Goal: Use online tool/utility: Utilize a website feature to perform a specific function

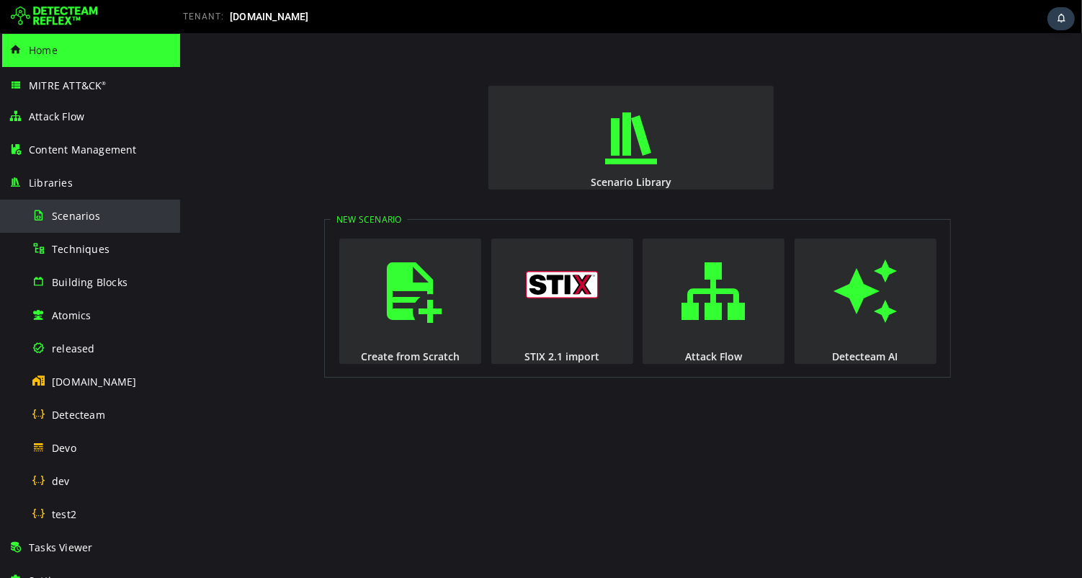
click at [75, 215] on span "Scenarios" at bounding box center [76, 216] width 48 height 14
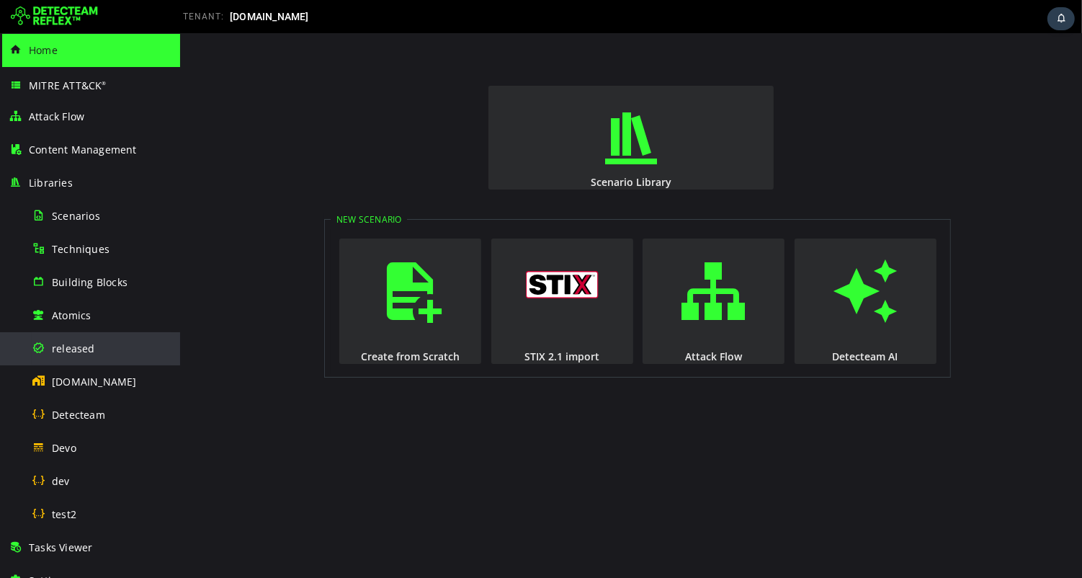
click at [73, 348] on span "released" at bounding box center [73, 348] width 43 height 14
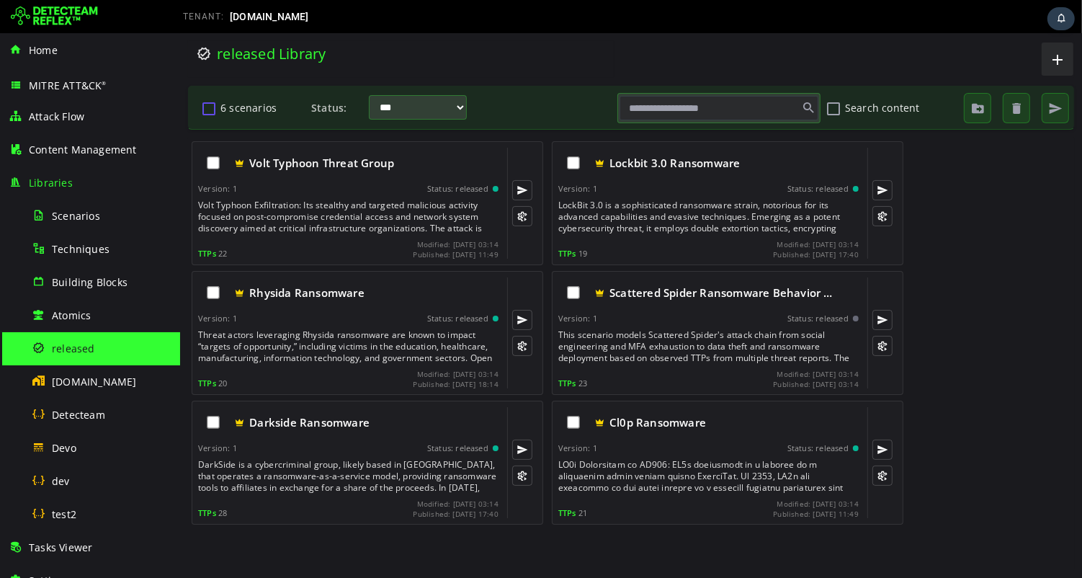
click at [207, 114] on button "6 scenarios" at bounding box center [208, 108] width 17 height 24
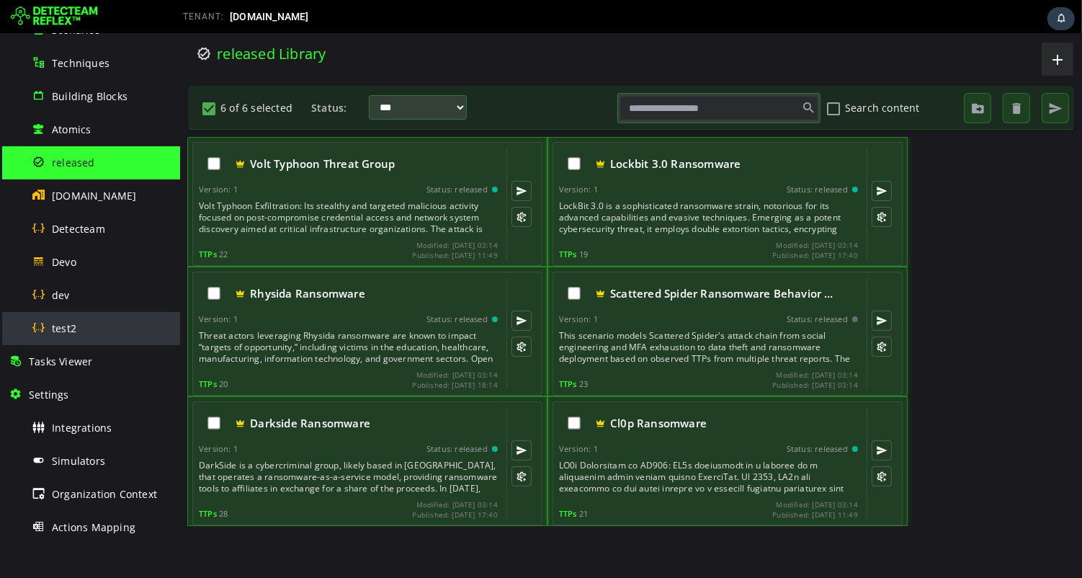
scroll to position [251, 0]
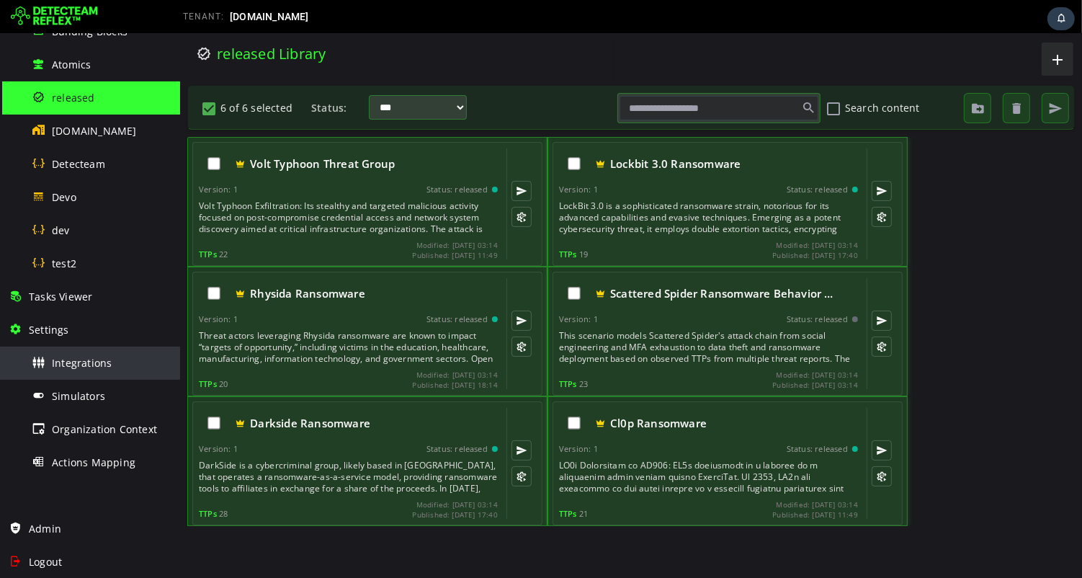
click at [90, 364] on span "Integrations" at bounding box center [82, 363] width 60 height 14
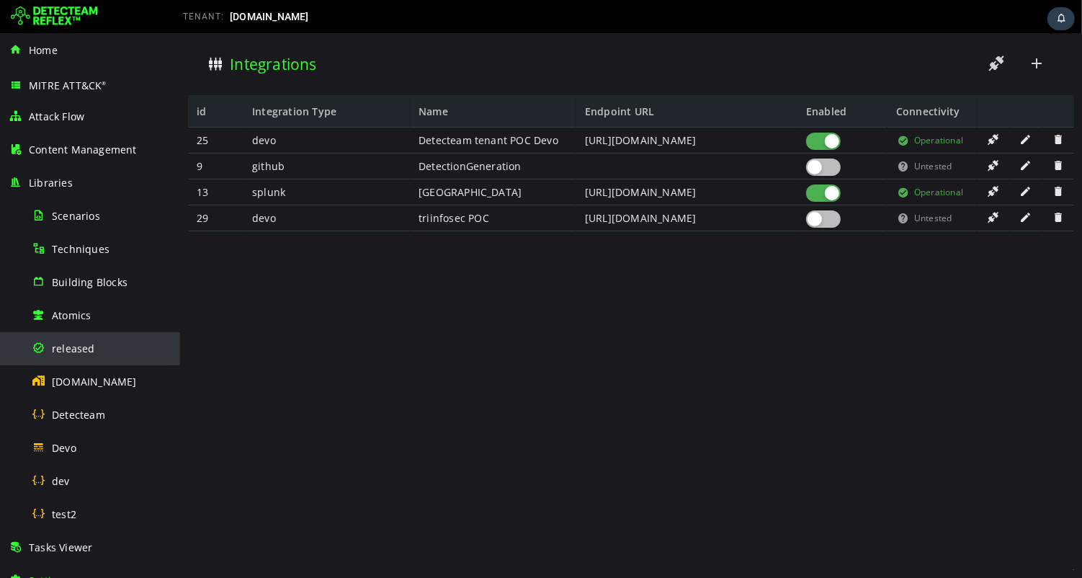
click at [72, 347] on span "released" at bounding box center [73, 348] width 43 height 14
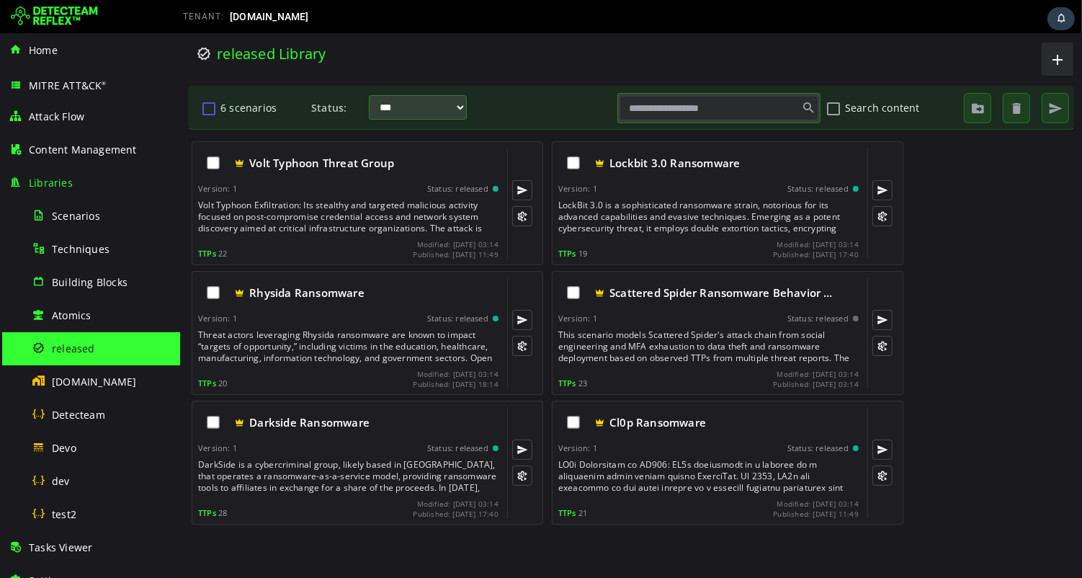
click at [208, 110] on button "6 scenarios" at bounding box center [208, 108] width 17 height 24
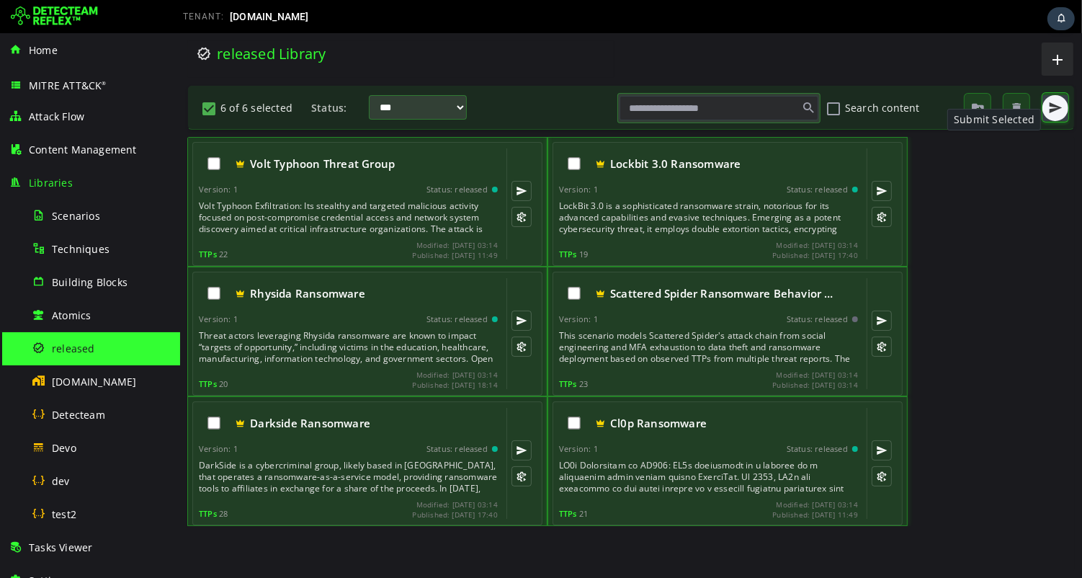
click at [1051, 109] on span "button" at bounding box center [1054, 108] width 14 height 14
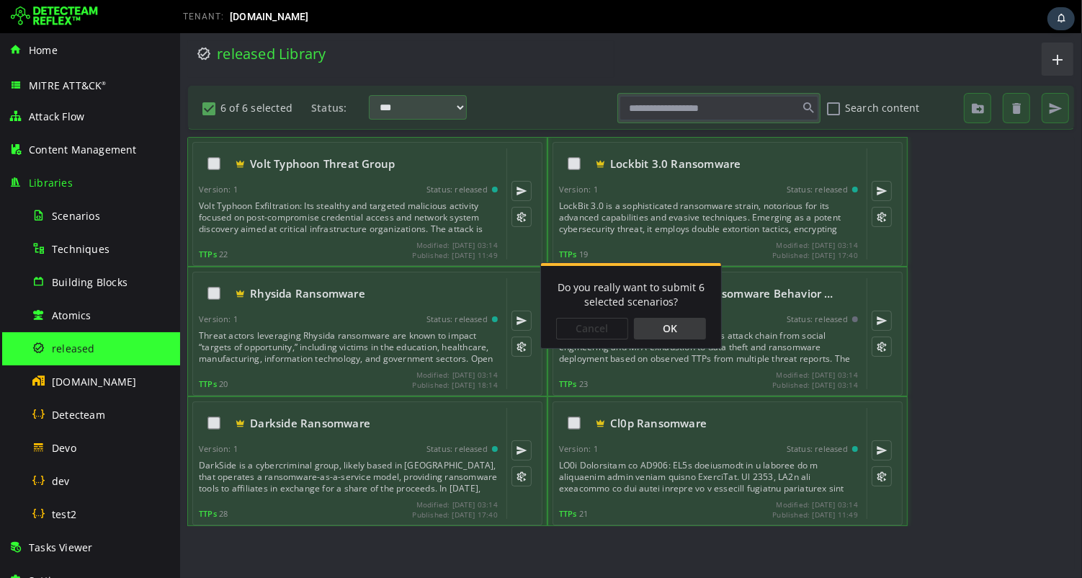
click at [672, 332] on div "OK" at bounding box center [669, 329] width 72 height 22
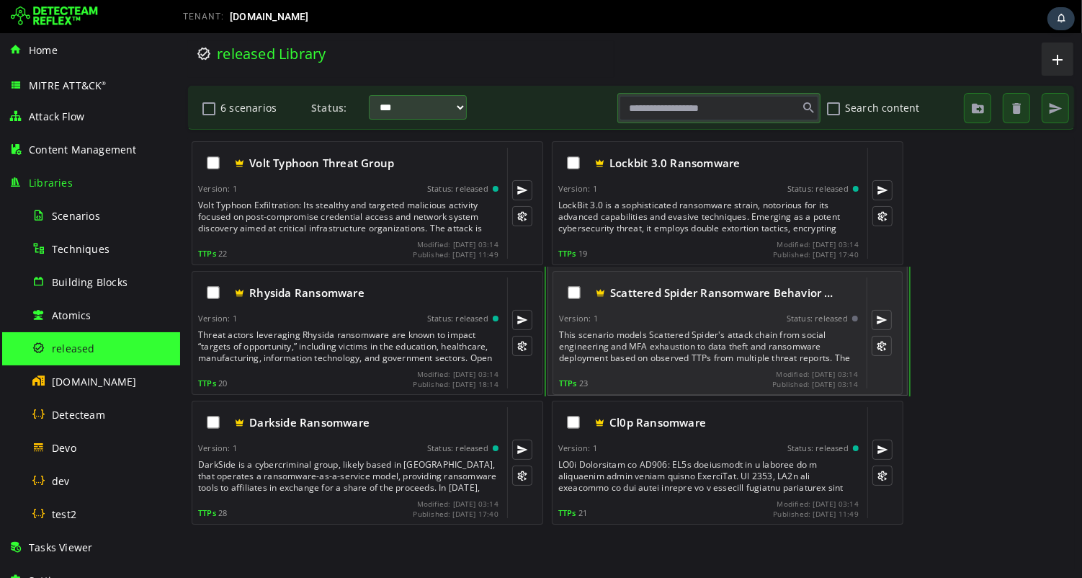
click at [715, 345] on div "This scenario models Scattered Spider's attack chain from social engineering an…" at bounding box center [709, 346] width 302 height 35
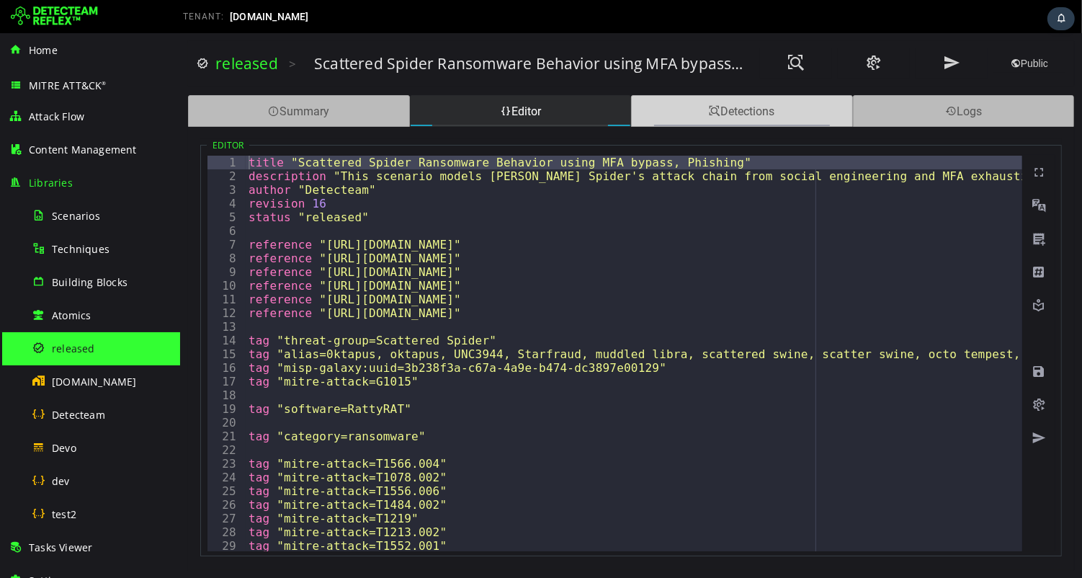
click at [709, 110] on span at bounding box center [714, 111] width 12 height 14
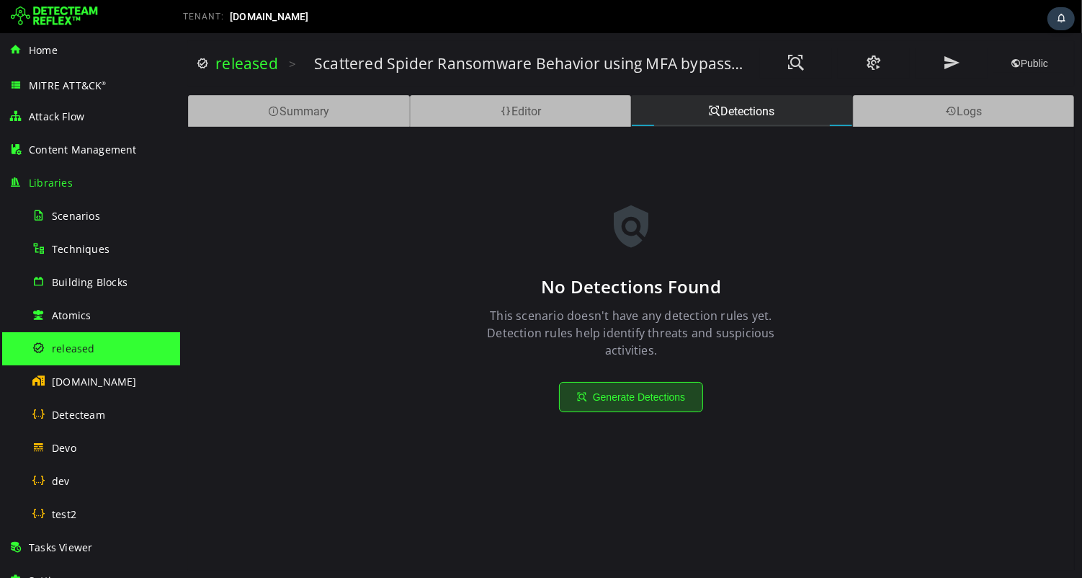
click at [635, 398] on button "Generate Detections" at bounding box center [630, 397] width 144 height 30
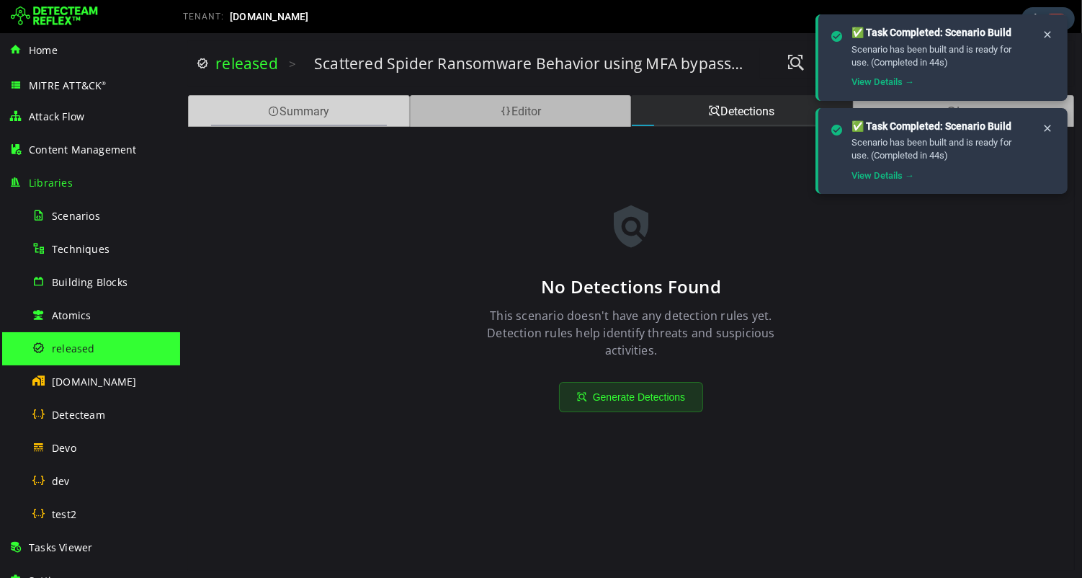
click at [345, 104] on div "Summary" at bounding box center [298, 111] width 222 height 32
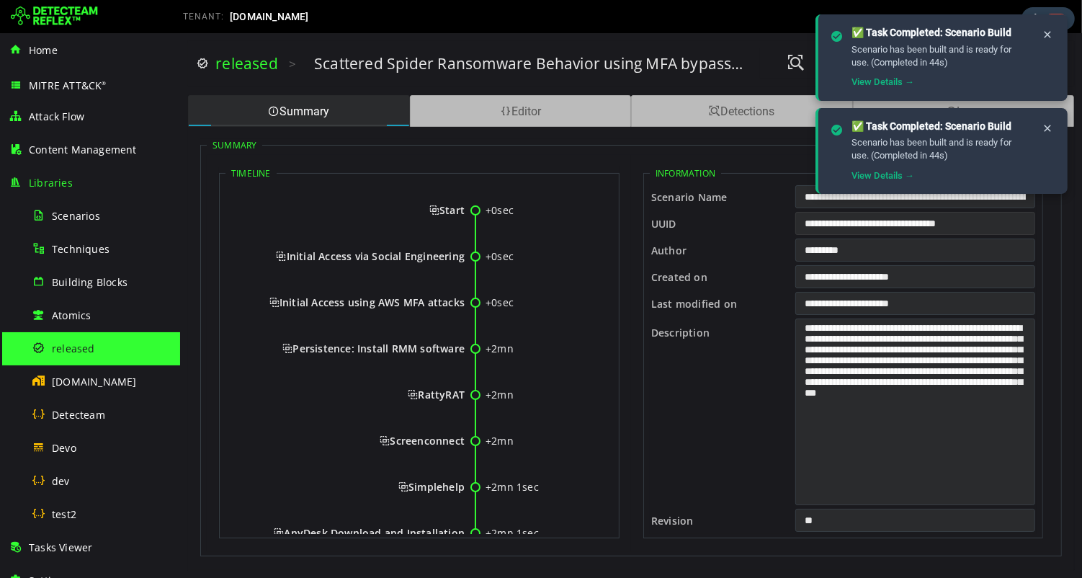
click at [849, 226] on input "**********" at bounding box center [915, 223] width 240 height 23
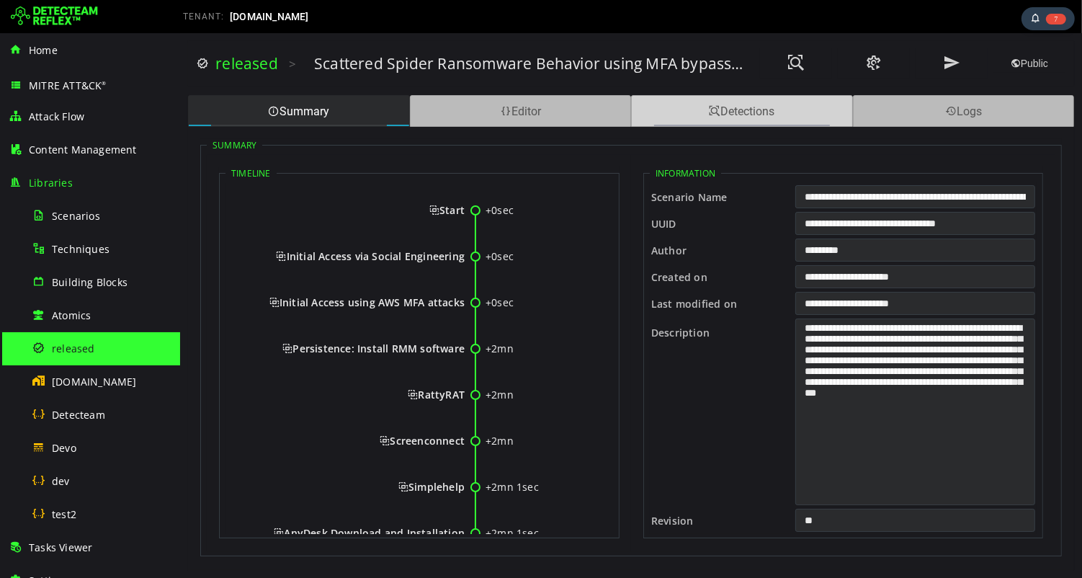
click at [732, 112] on div "Detections" at bounding box center [741, 111] width 222 height 32
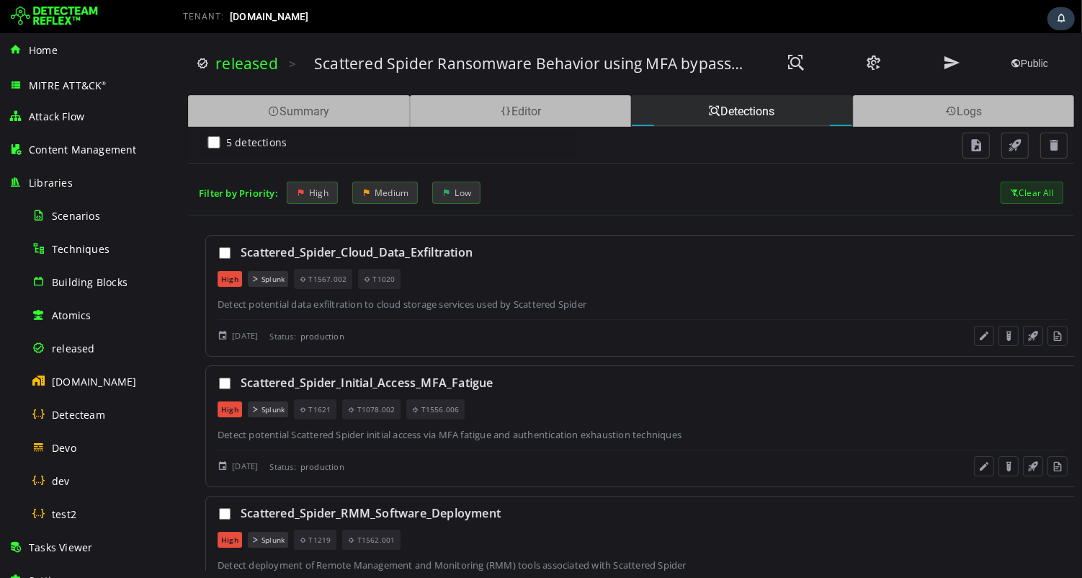
click at [718, 17] on div at bounding box center [851, 16] width 457 height 29
click at [924, 30] on div at bounding box center [851, 16] width 457 height 29
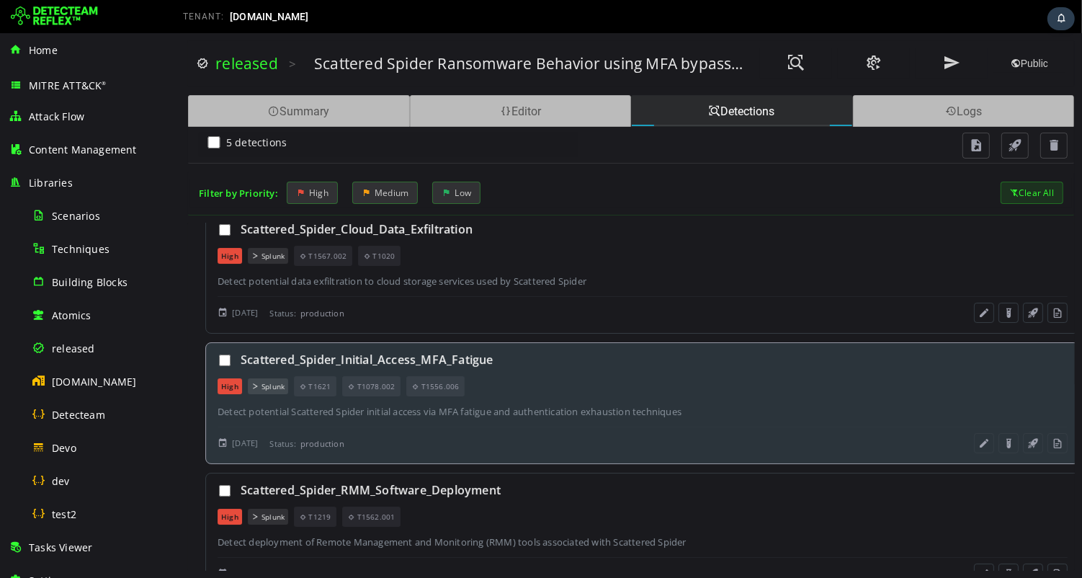
scroll to position [24, 0]
click at [686, 408] on div "Detect potential Scattered Spider initial access via MFA fatigue and authentica…" at bounding box center [642, 409] width 850 height 13
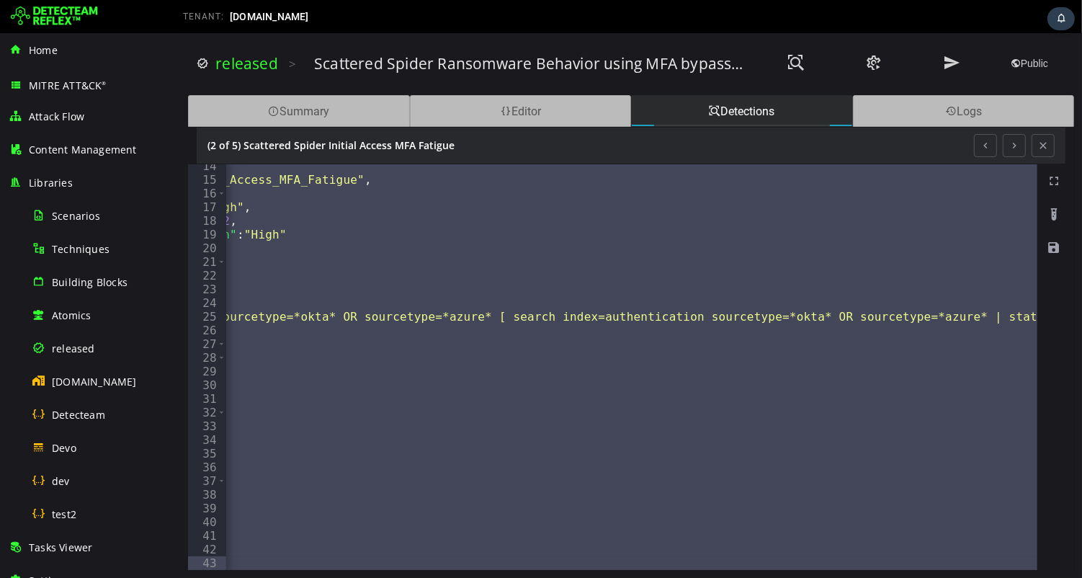
scroll to position [0, 0]
click at [850, 14] on div at bounding box center [851, 16] width 457 height 29
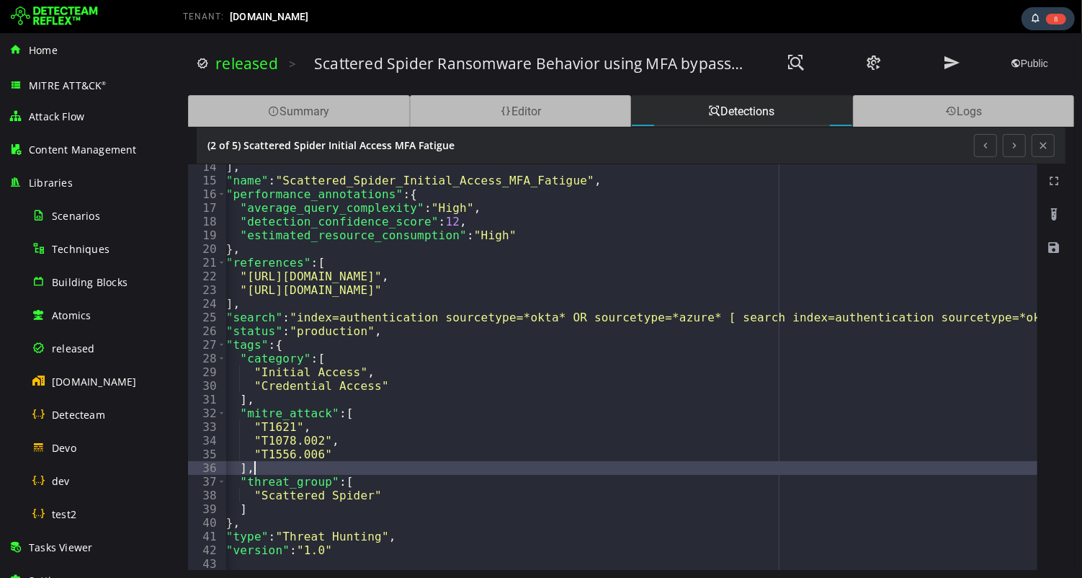
type textarea "**"
